Goal: Find specific page/section: Find specific page/section

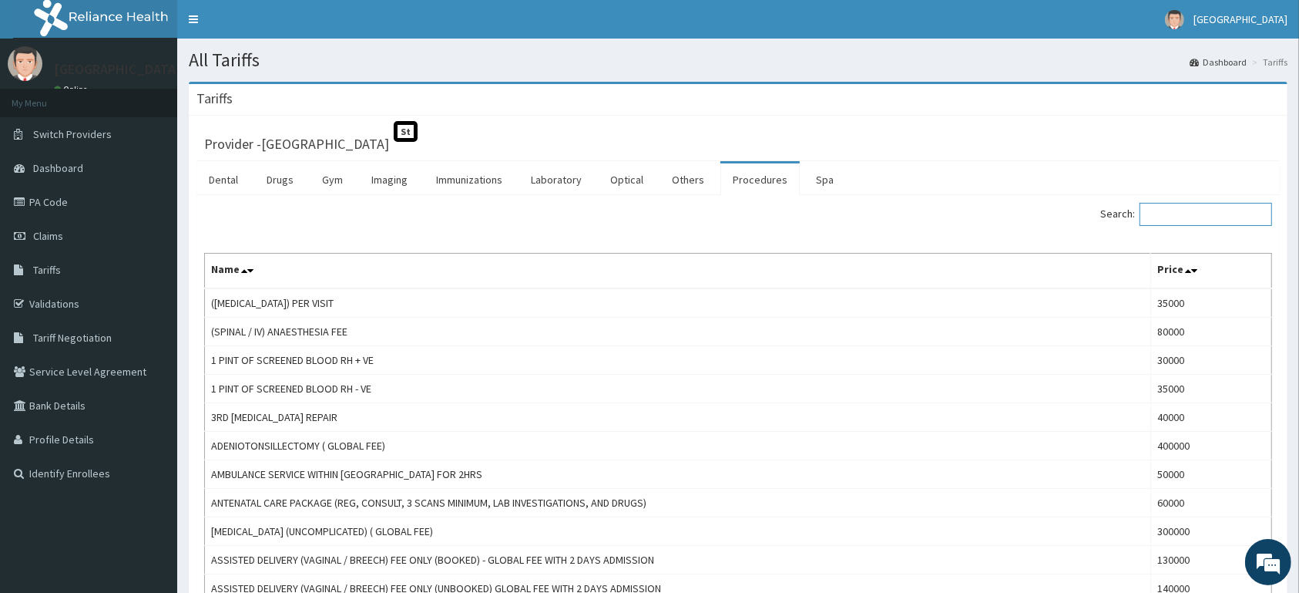
click at [1178, 205] on input "Search:" at bounding box center [1206, 214] width 133 height 23
type input "A"
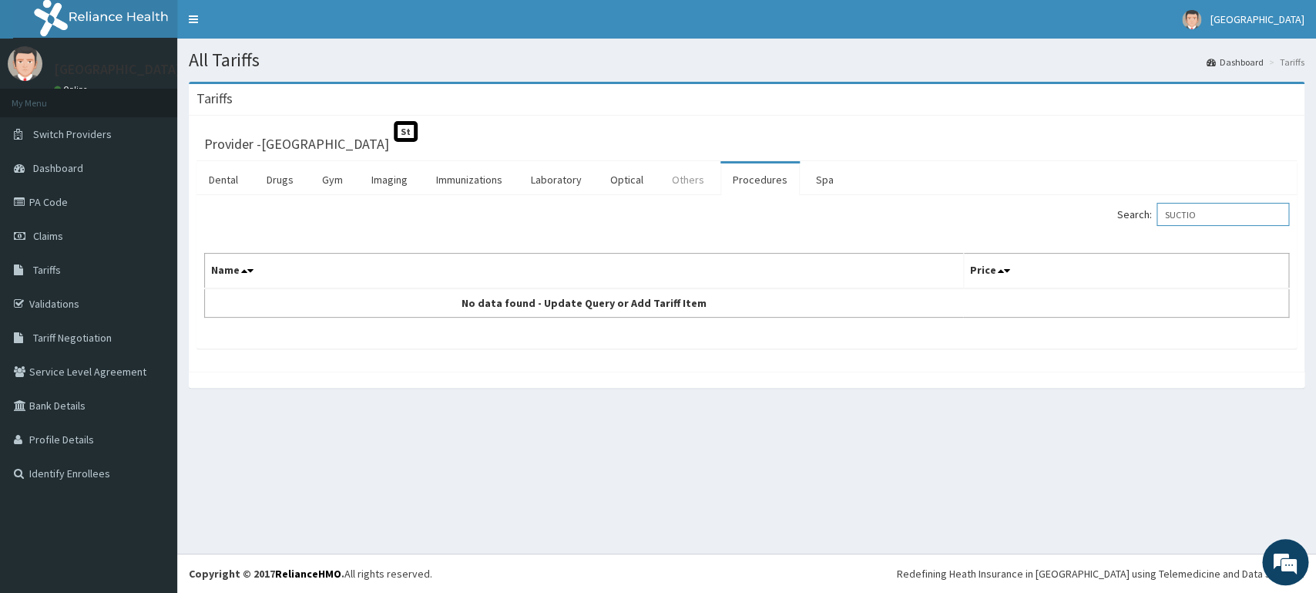
type input "SUCTIO"
click at [675, 180] on link "Others" at bounding box center [688, 179] width 57 height 32
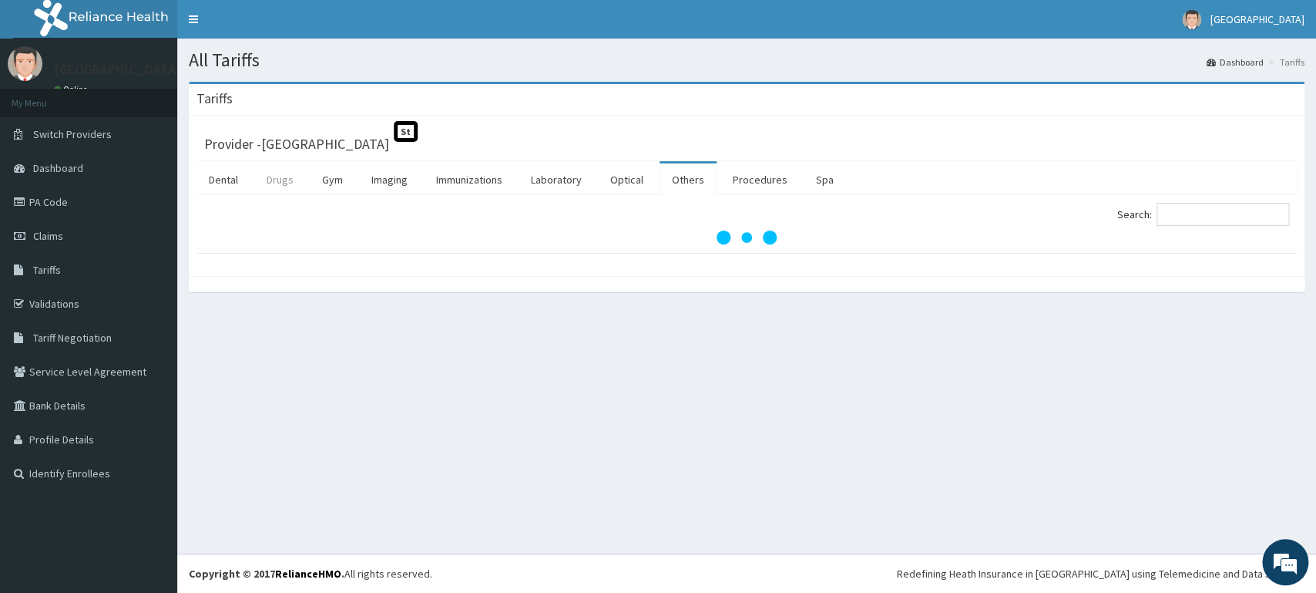
click at [274, 181] on link "Drugs" at bounding box center [280, 179] width 52 height 32
click at [397, 185] on link "Imaging" at bounding box center [389, 179] width 61 height 32
click at [751, 182] on link "Procedures" at bounding box center [759, 179] width 79 height 32
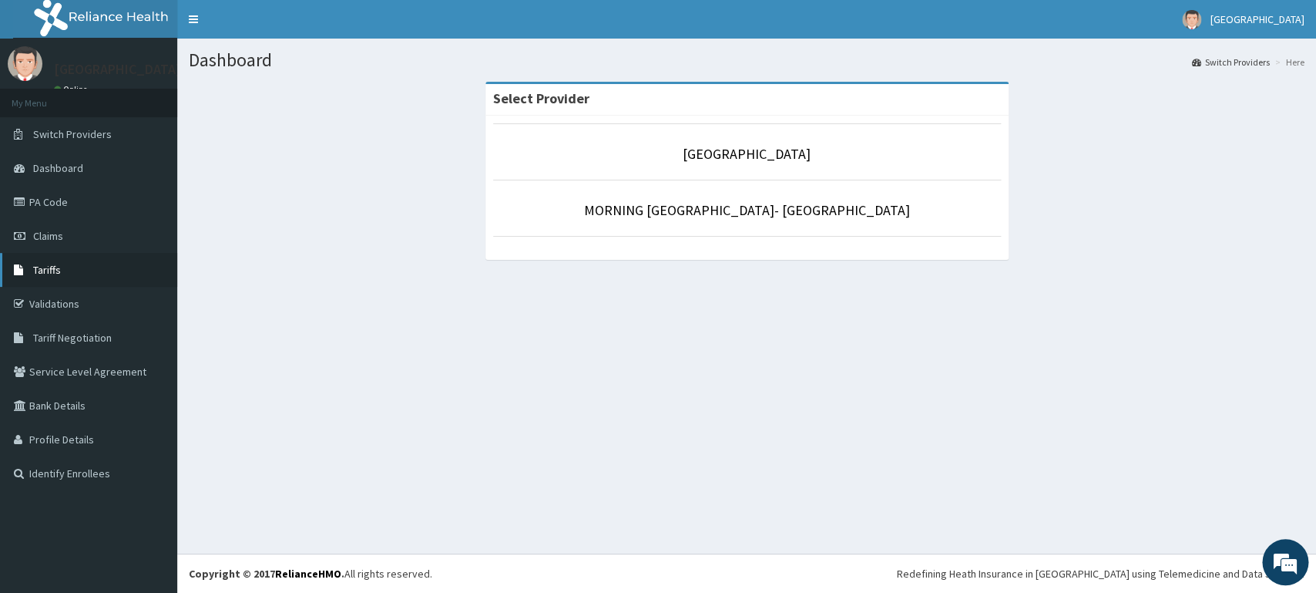
click at [62, 261] on link "Tariffs" at bounding box center [88, 270] width 177 height 34
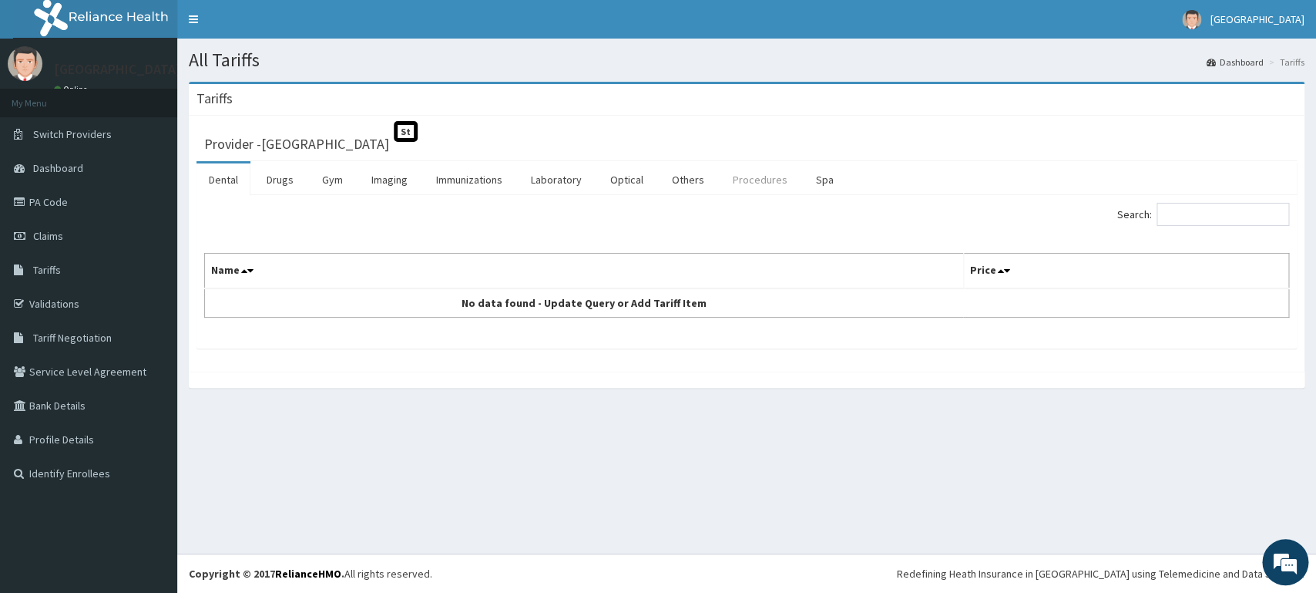
click at [751, 191] on link "Procedures" at bounding box center [759, 179] width 79 height 32
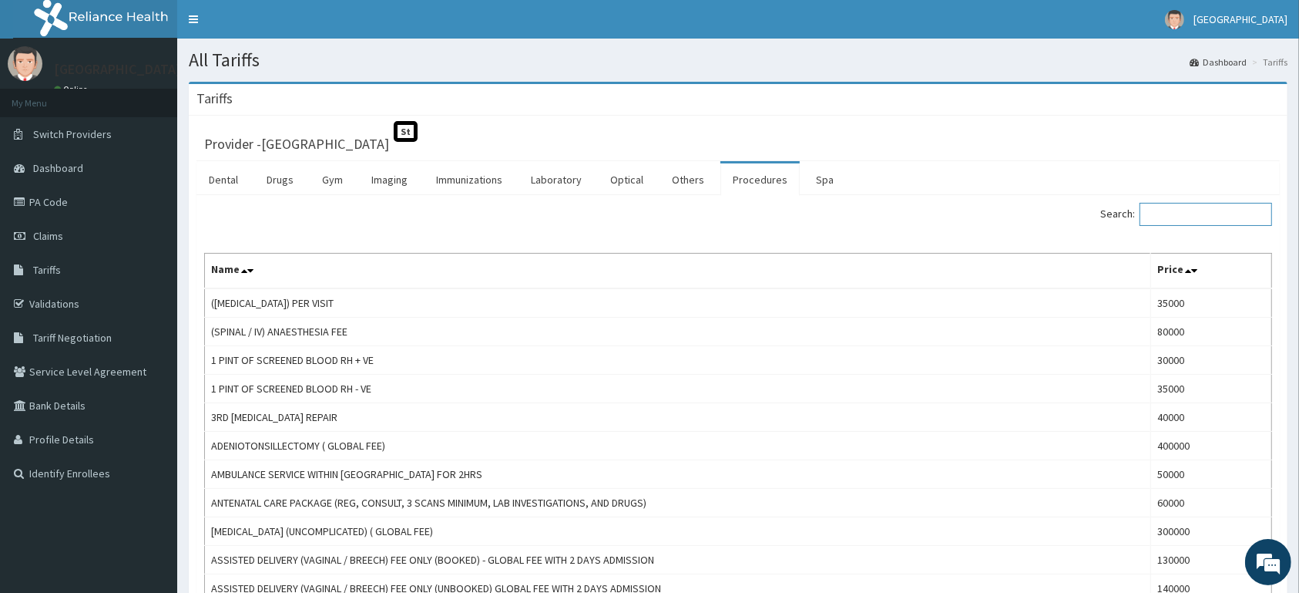
click at [1176, 219] on input "Search:" at bounding box center [1206, 214] width 133 height 23
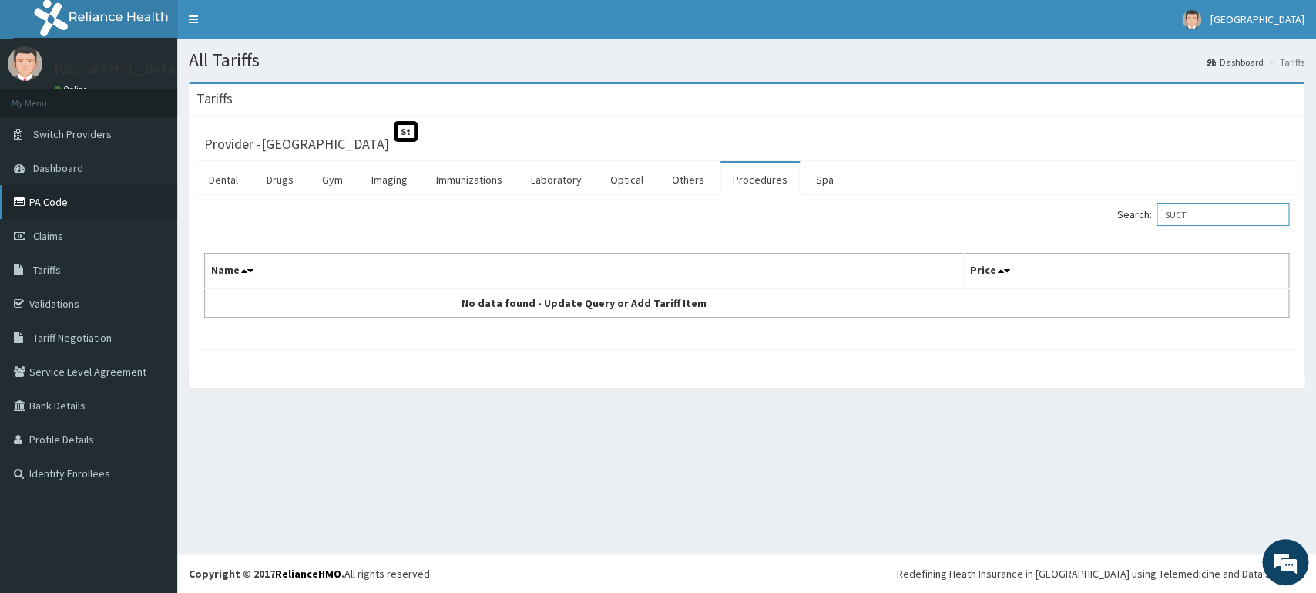
type input "SUCT"
click at [39, 200] on link "PA Code" at bounding box center [88, 202] width 177 height 34
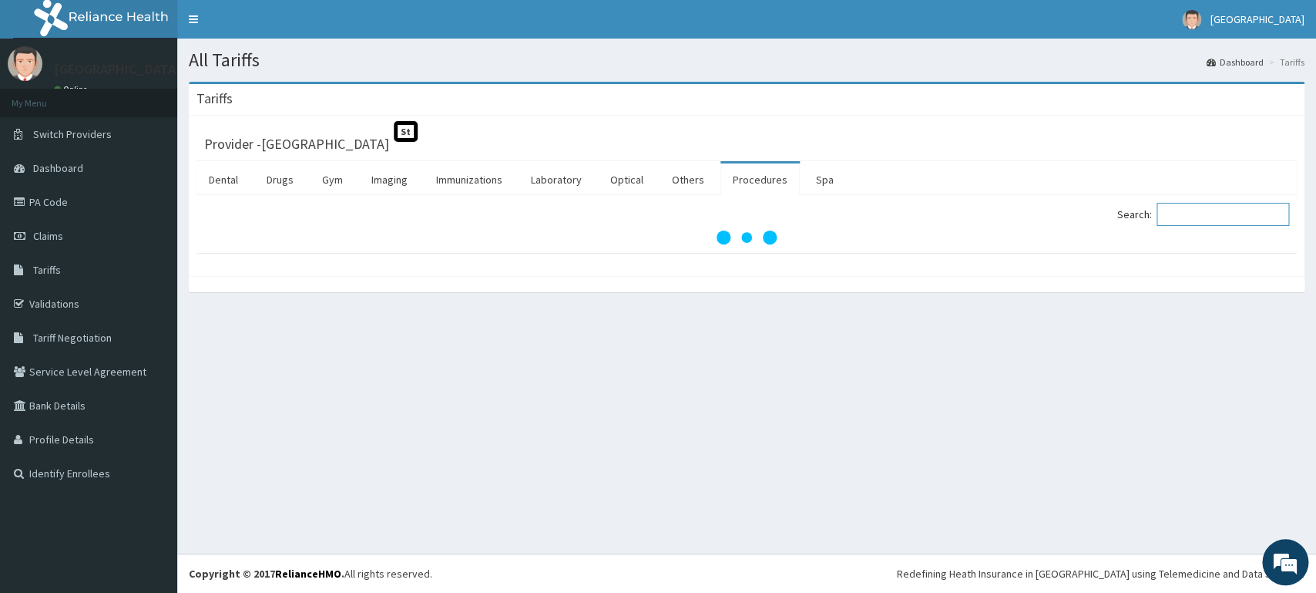
click at [1214, 213] on input "Search:" at bounding box center [1223, 214] width 133 height 23
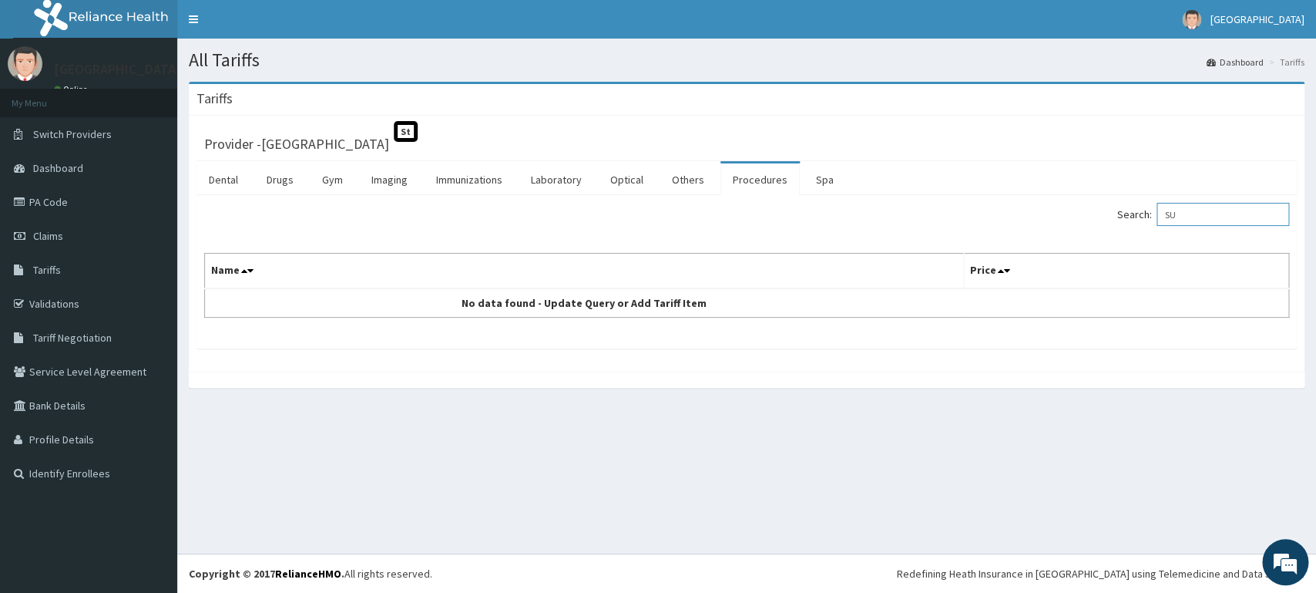
type input "S"
type input "NASAL"
click at [42, 205] on link "PA Code" at bounding box center [88, 202] width 177 height 34
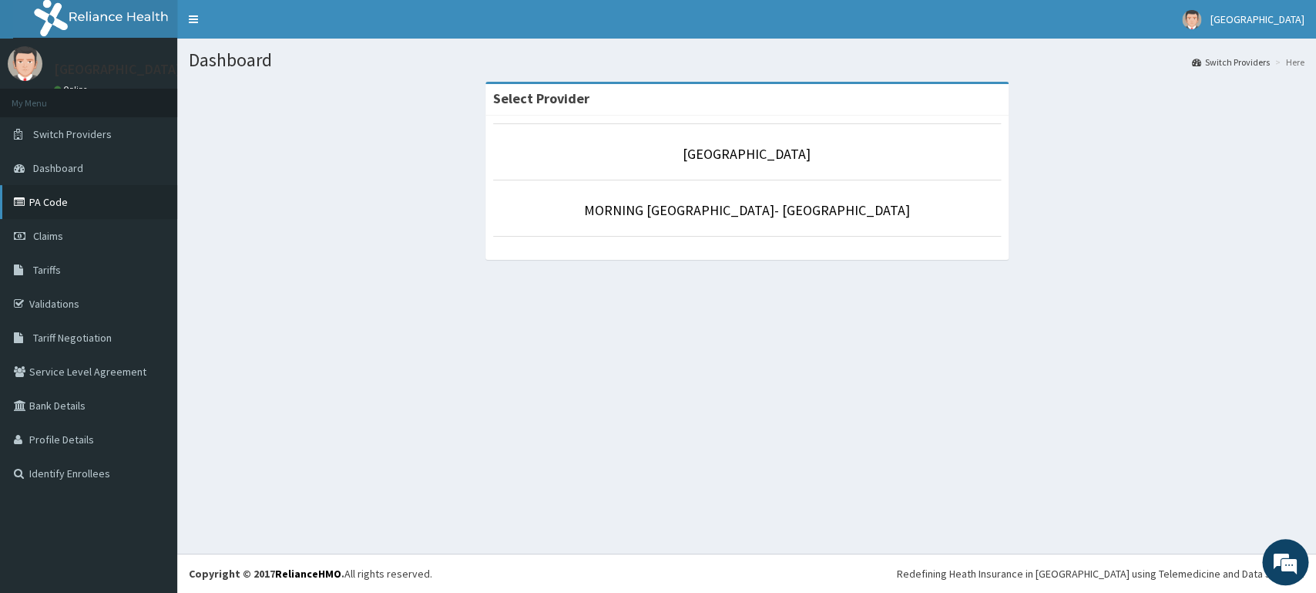
click at [42, 213] on link "PA Code" at bounding box center [88, 202] width 177 height 34
